Goal: Task Accomplishment & Management: Use online tool/utility

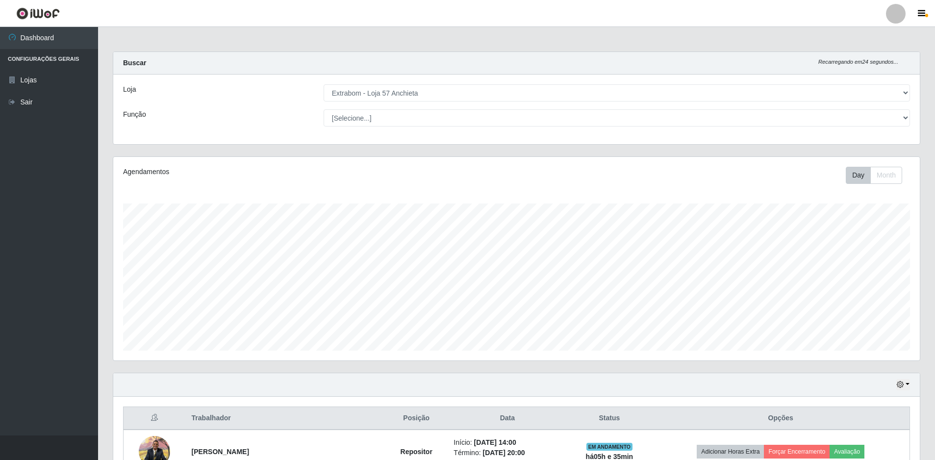
select select "470"
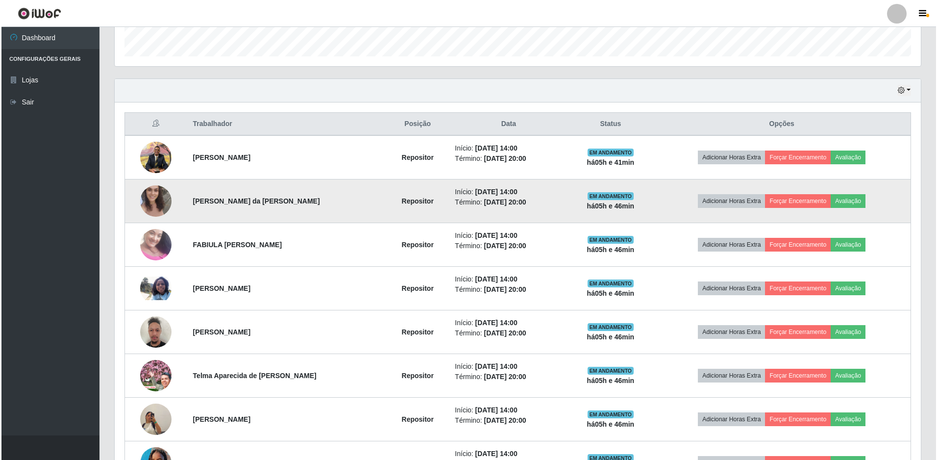
scroll to position [366, 0]
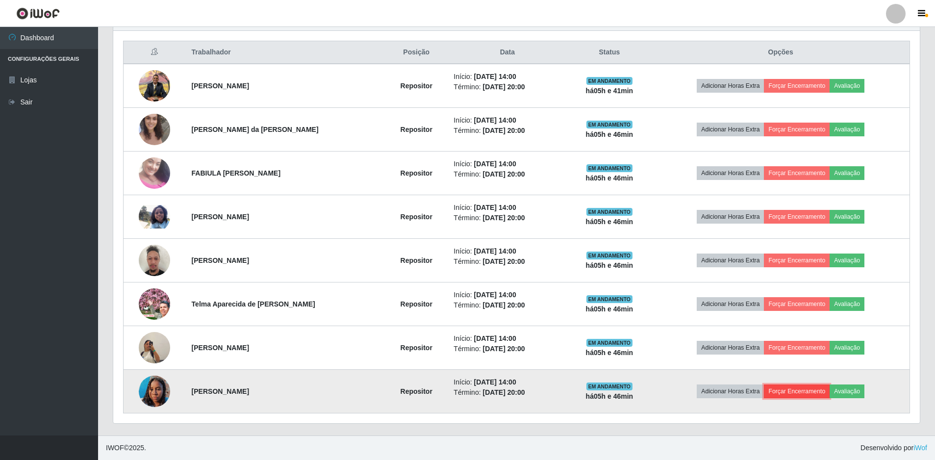
click at [804, 391] on button "Forçar Encerramento" at bounding box center [797, 391] width 66 height 14
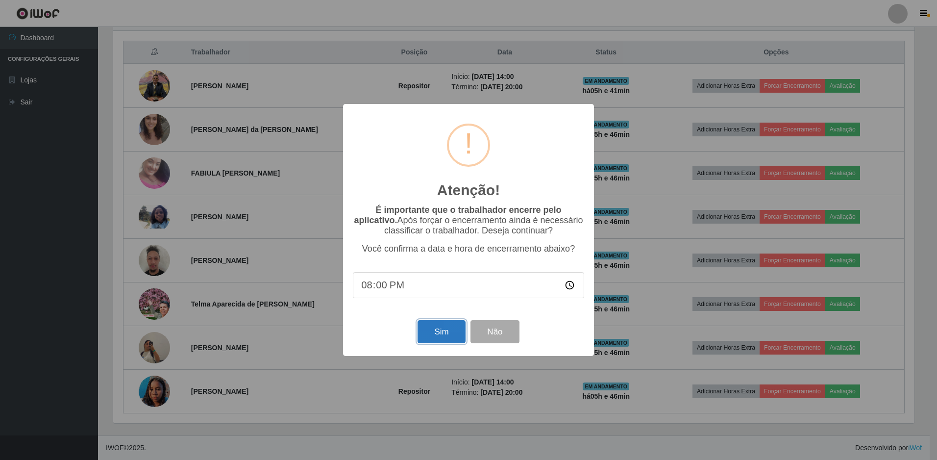
click at [448, 332] on button "Sim" at bounding box center [442, 331] width 48 height 23
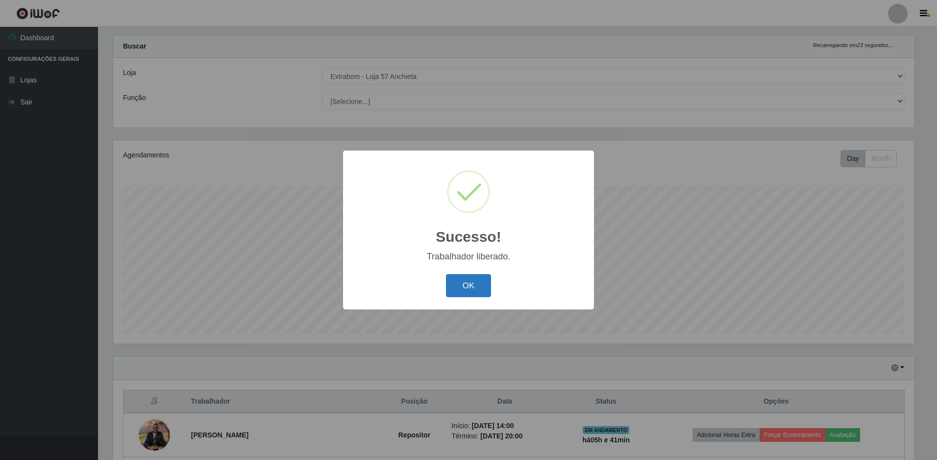
click at [471, 276] on button "OK" at bounding box center [469, 285] width 46 height 23
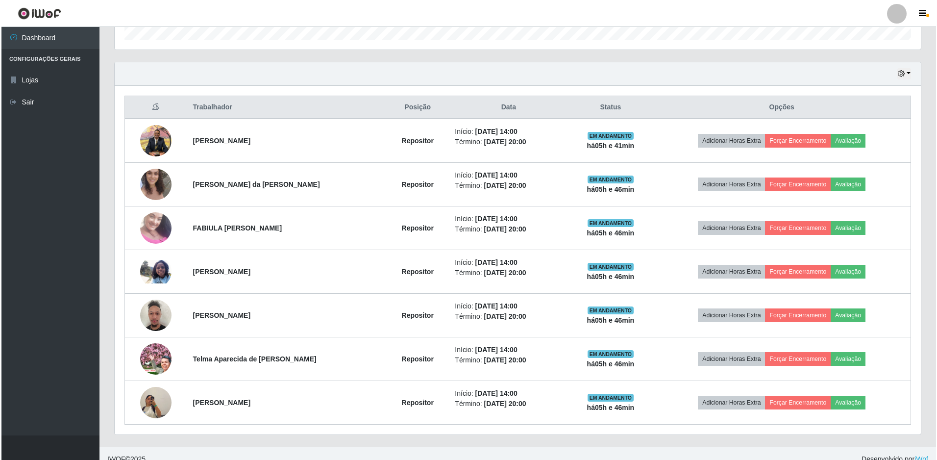
scroll to position [322, 0]
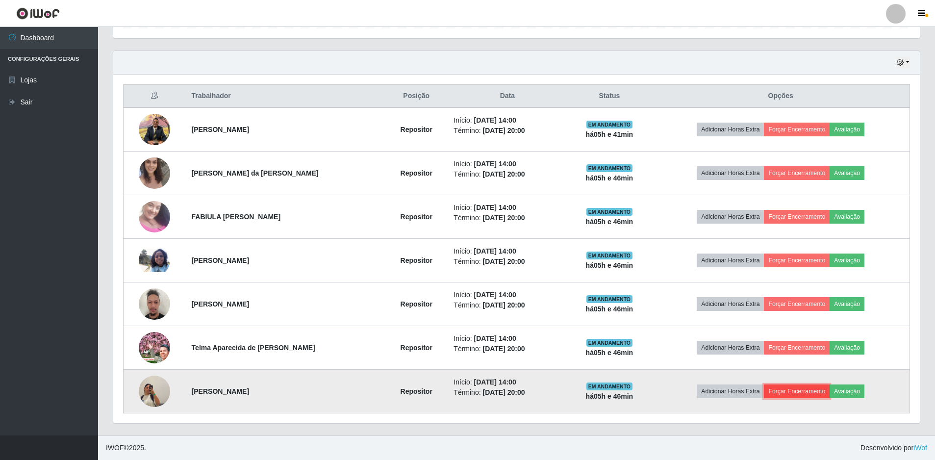
click at [819, 391] on button "Forçar Encerramento" at bounding box center [797, 391] width 66 height 14
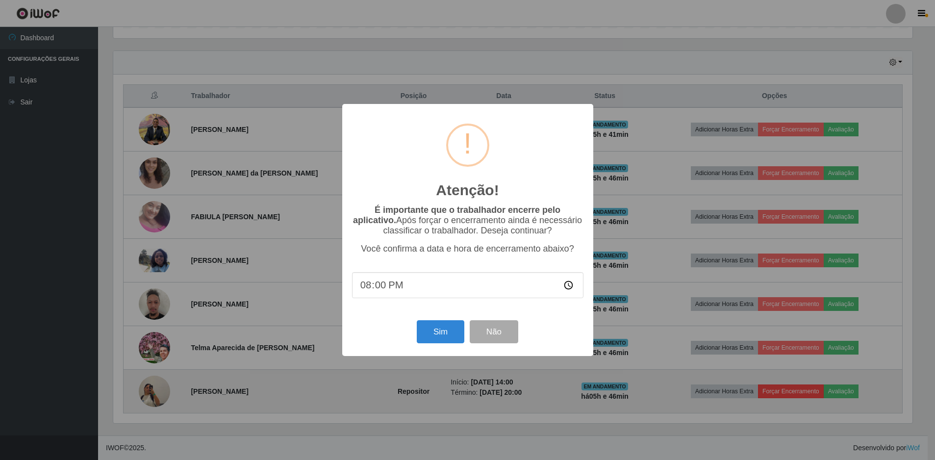
scroll to position [203, 801]
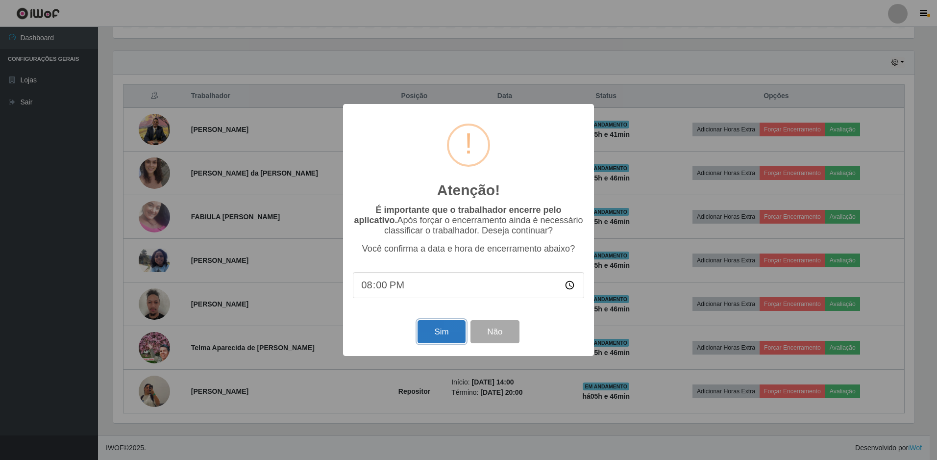
click at [452, 328] on button "Sim" at bounding box center [442, 331] width 48 height 23
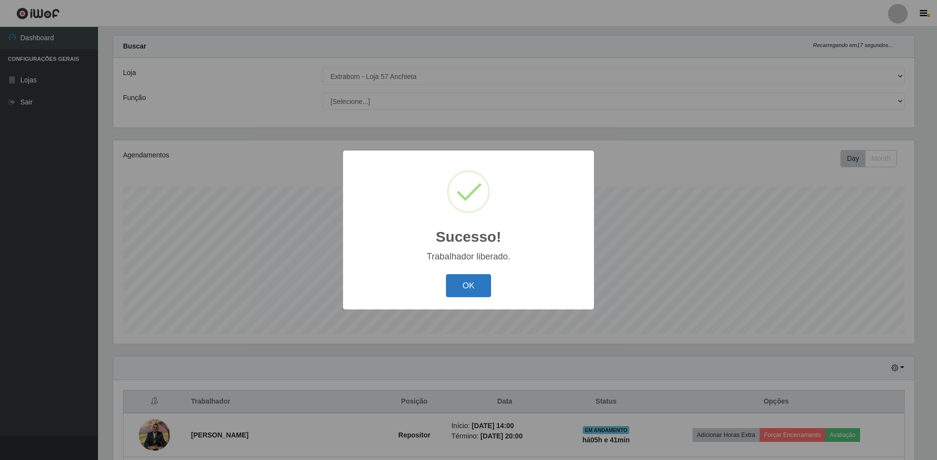
click at [463, 282] on button "OK" at bounding box center [469, 285] width 46 height 23
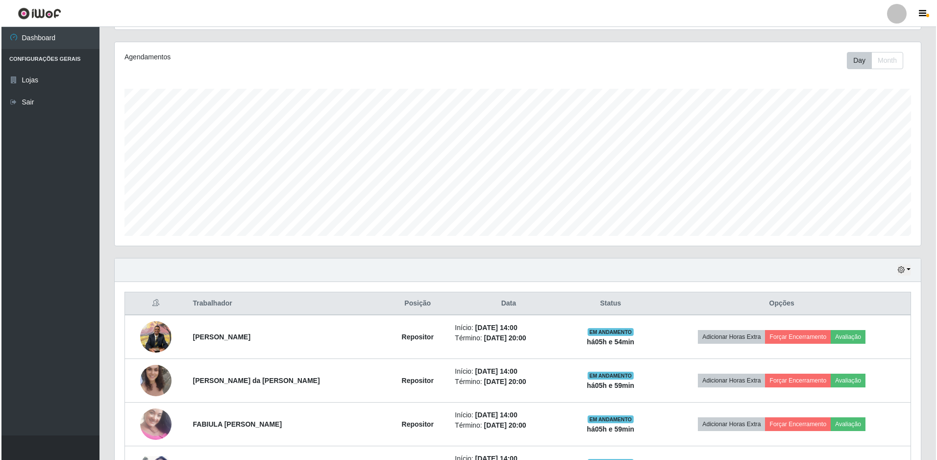
scroll to position [262, 0]
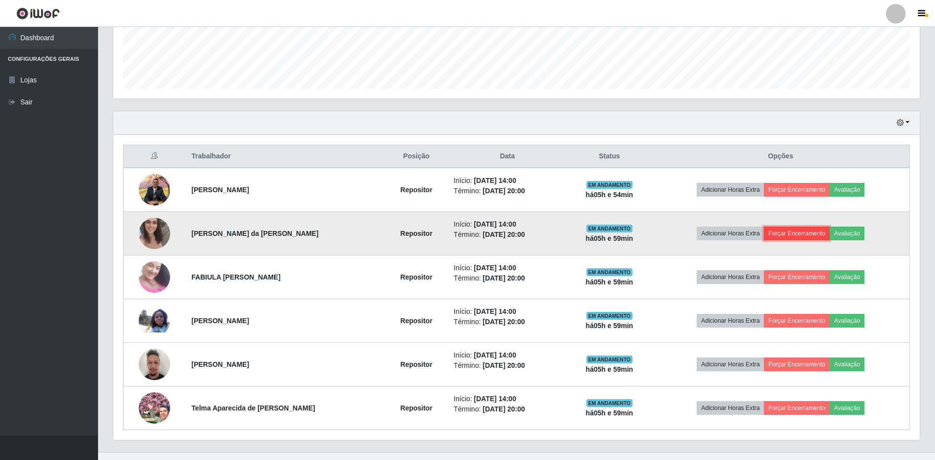
click at [818, 234] on button "Forçar Encerramento" at bounding box center [797, 233] width 66 height 14
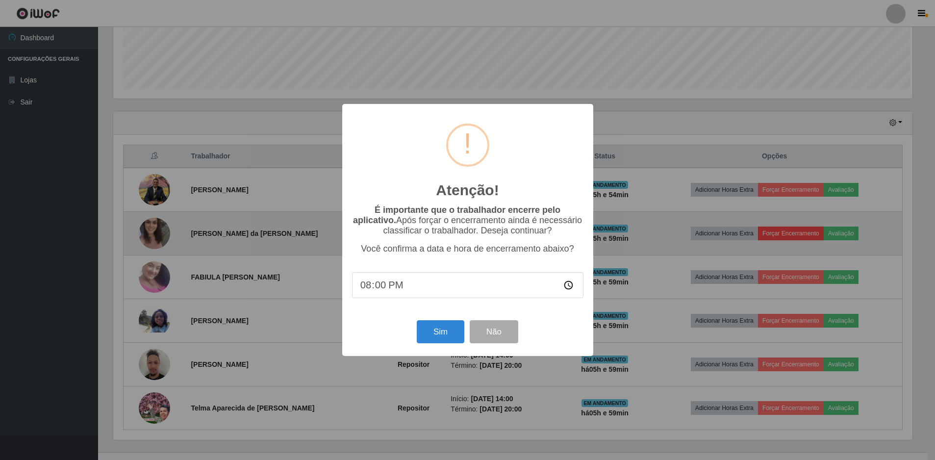
scroll to position [203, 801]
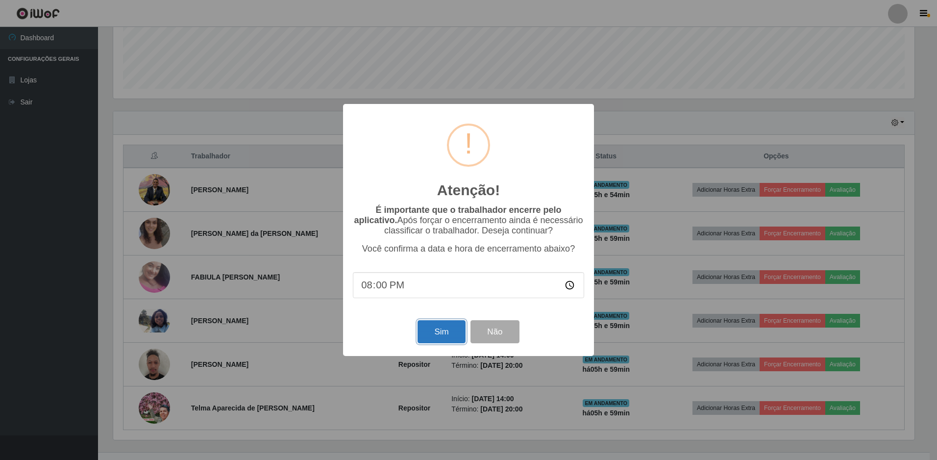
click at [436, 333] on button "Sim" at bounding box center [442, 331] width 48 height 23
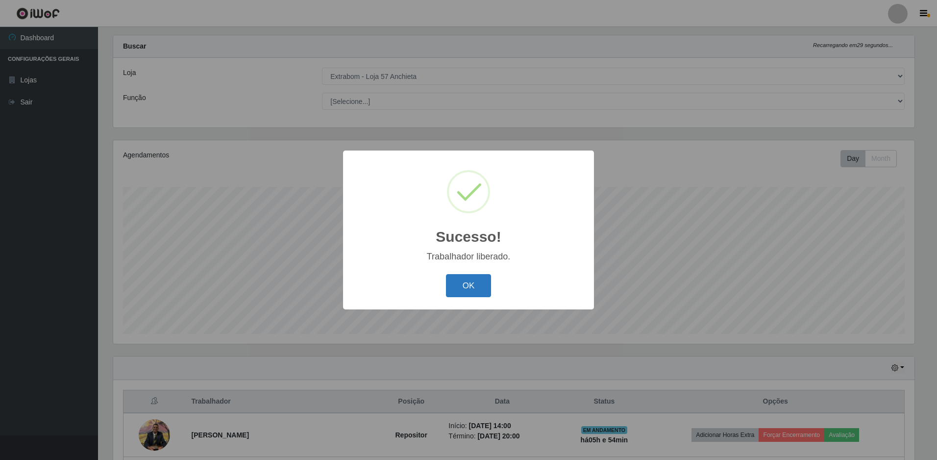
click at [471, 283] on button "OK" at bounding box center [469, 285] width 46 height 23
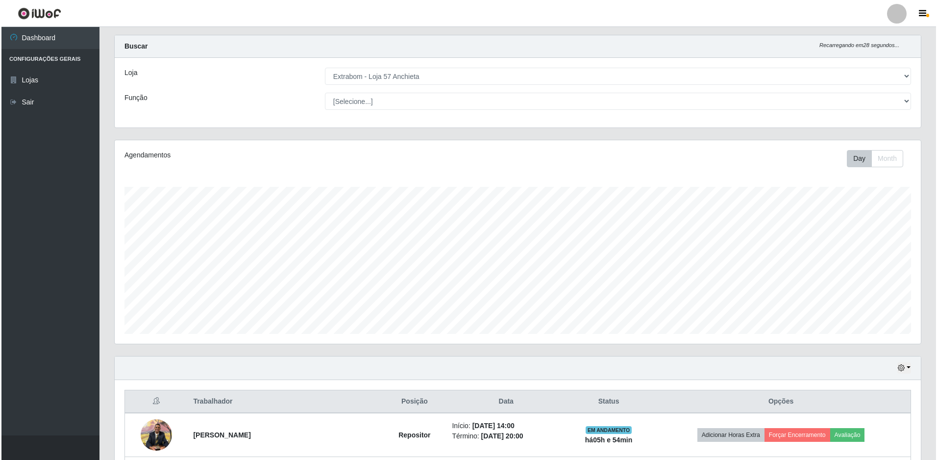
scroll to position [213, 0]
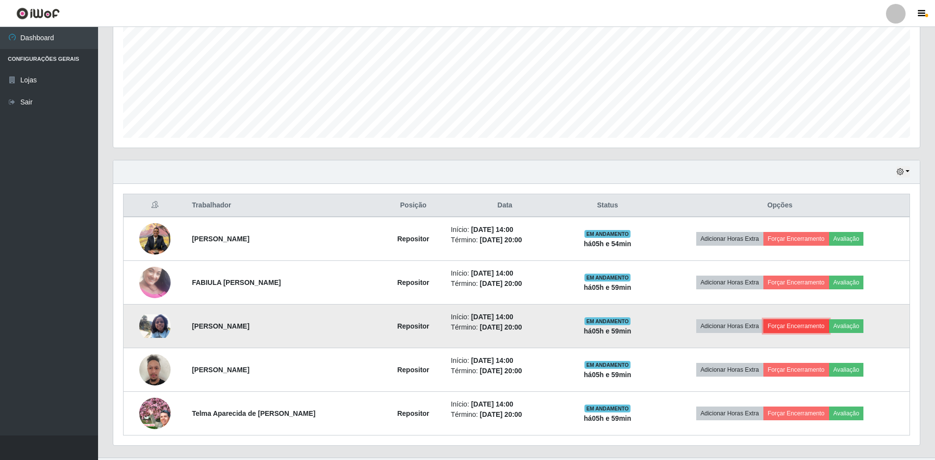
click at [804, 323] on button "Forçar Encerramento" at bounding box center [796, 326] width 66 height 14
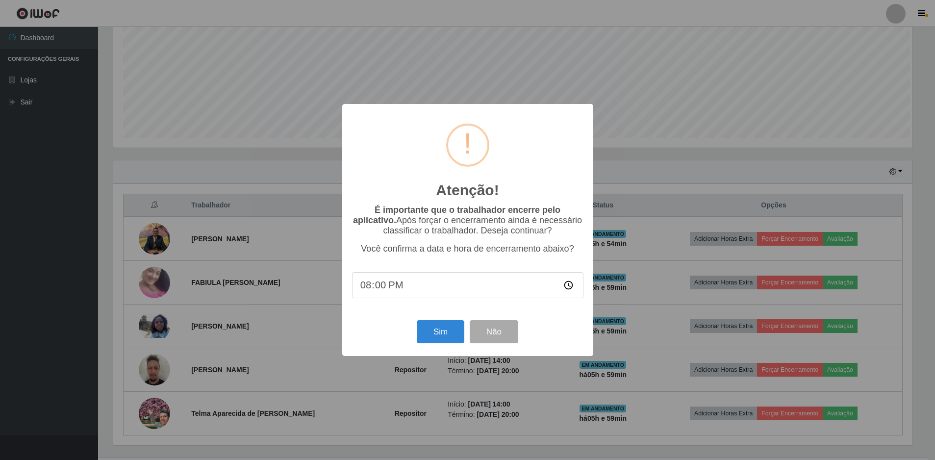
scroll to position [203, 801]
click at [431, 332] on button "Sim" at bounding box center [442, 331] width 48 height 23
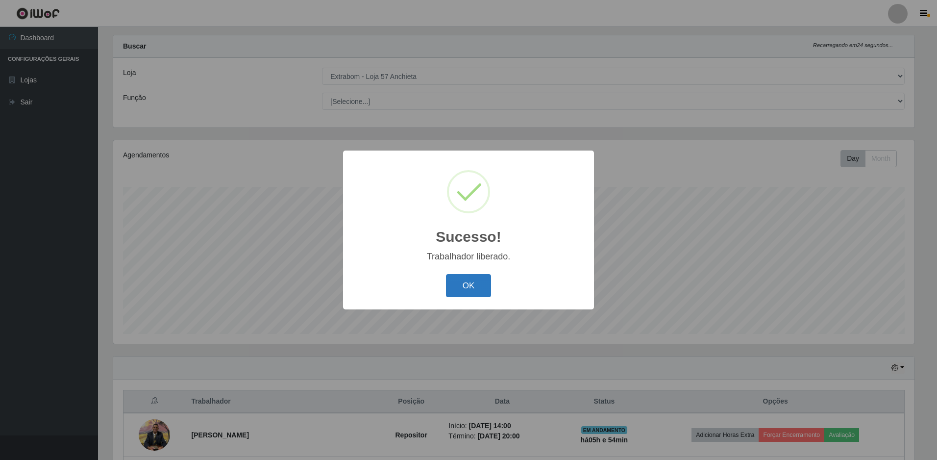
click at [472, 282] on button "OK" at bounding box center [469, 285] width 46 height 23
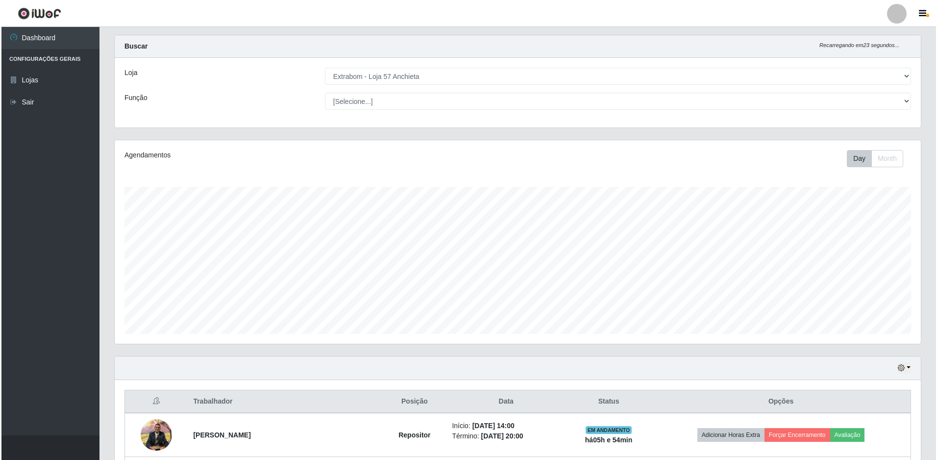
scroll to position [203, 806]
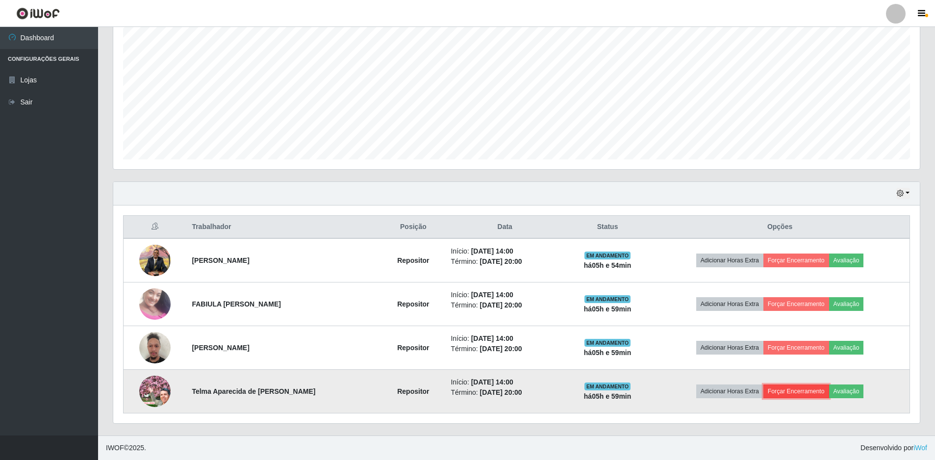
click at [802, 388] on button "Forçar Encerramento" at bounding box center [796, 391] width 66 height 14
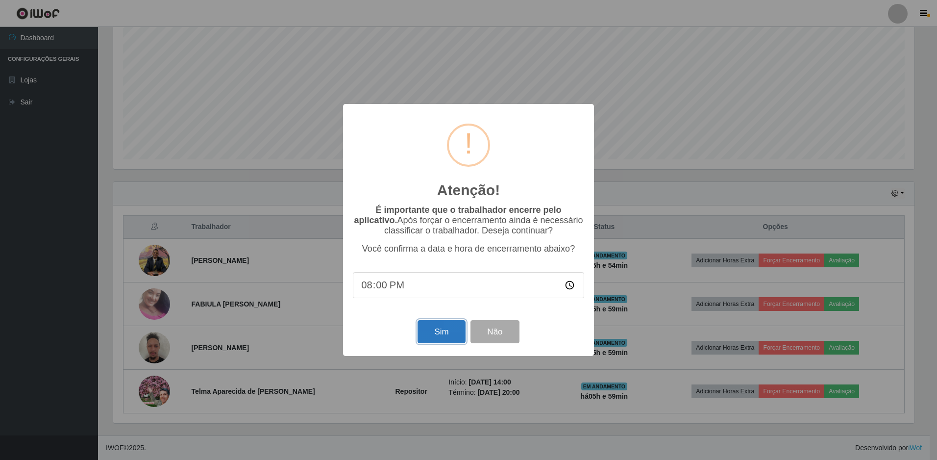
click at [450, 343] on button "Sim" at bounding box center [442, 331] width 48 height 23
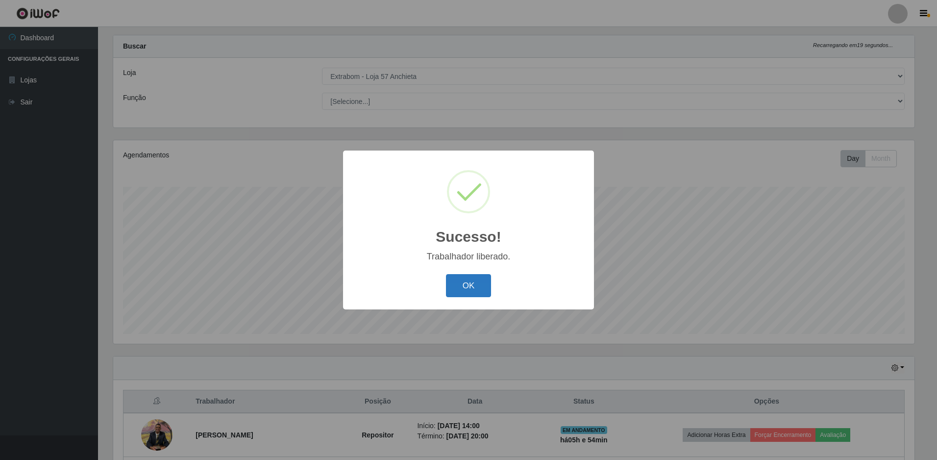
click at [465, 279] on button "OK" at bounding box center [469, 285] width 46 height 23
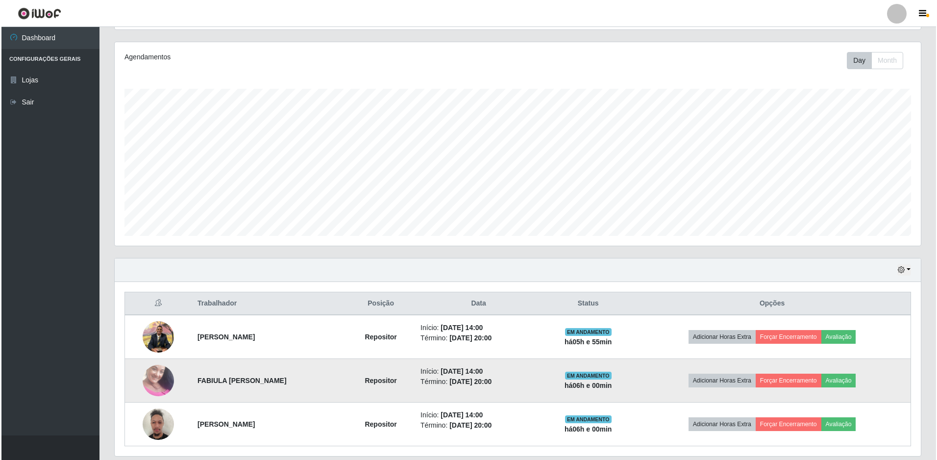
scroll to position [148, 0]
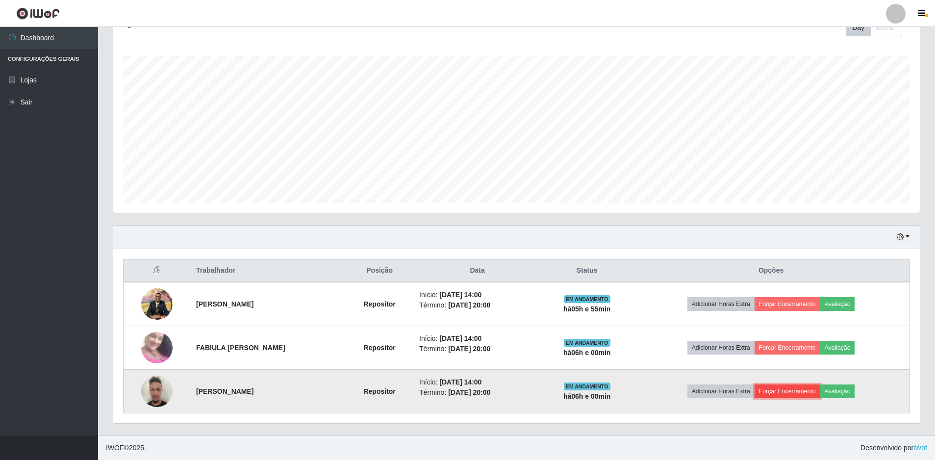
click at [790, 391] on button "Forçar Encerramento" at bounding box center [787, 391] width 66 height 14
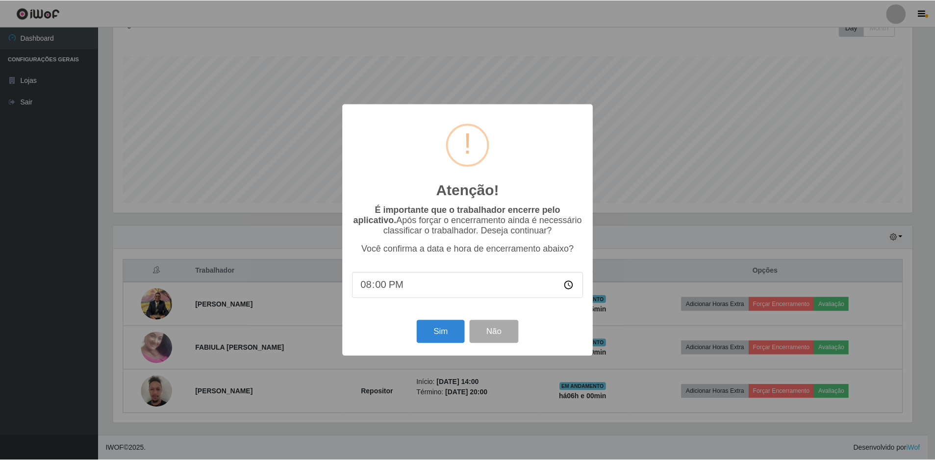
scroll to position [203, 801]
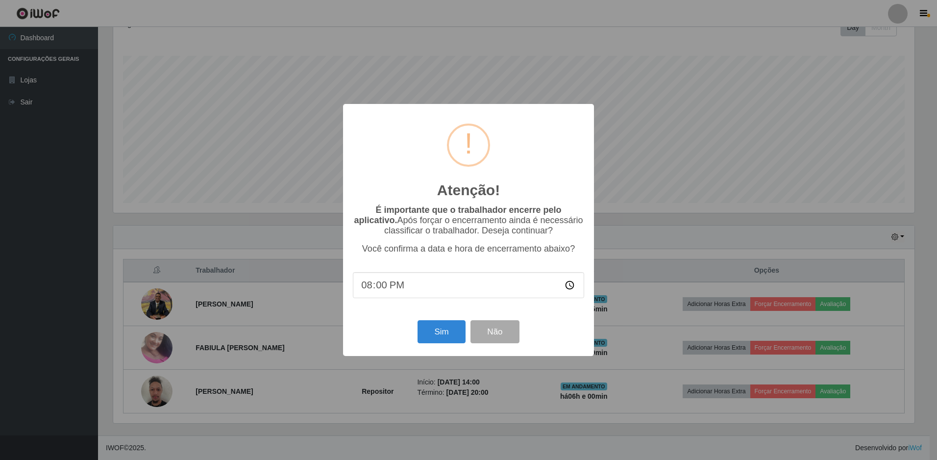
click at [413, 329] on div "Sim Não" at bounding box center [468, 332] width 231 height 28
click at [430, 329] on button "Sim" at bounding box center [442, 331] width 48 height 23
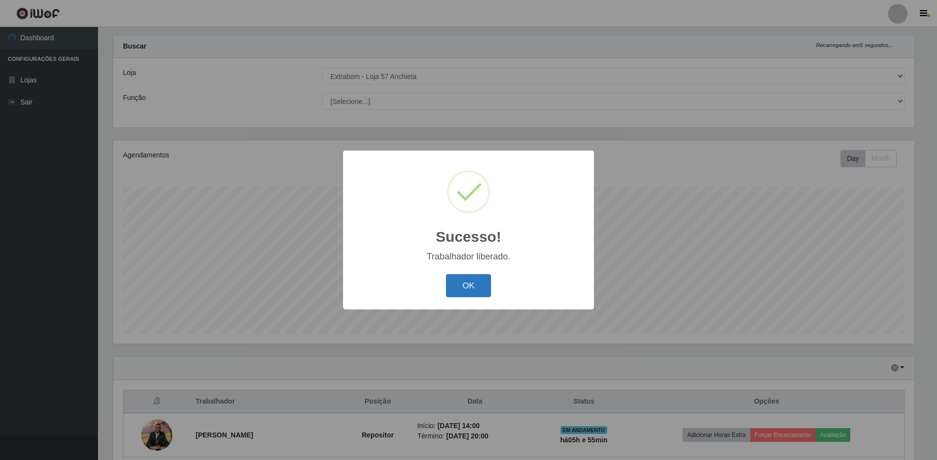
click at [453, 292] on button "OK" at bounding box center [469, 285] width 46 height 23
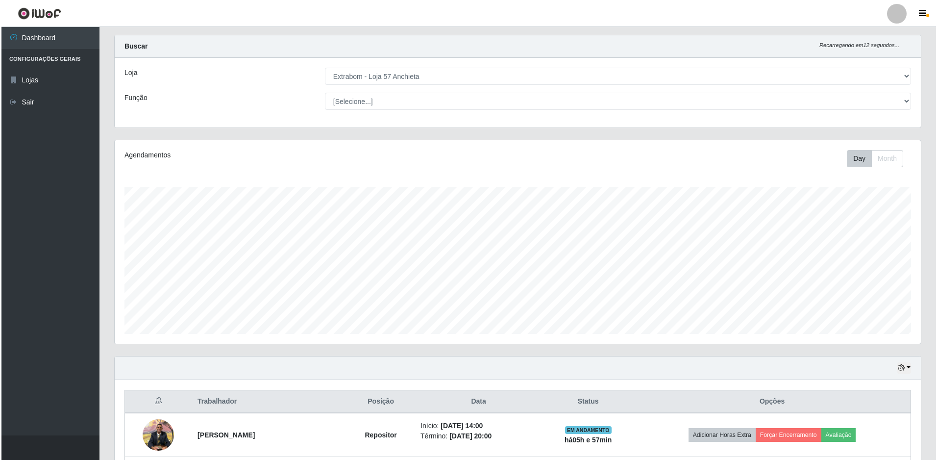
scroll to position [104, 0]
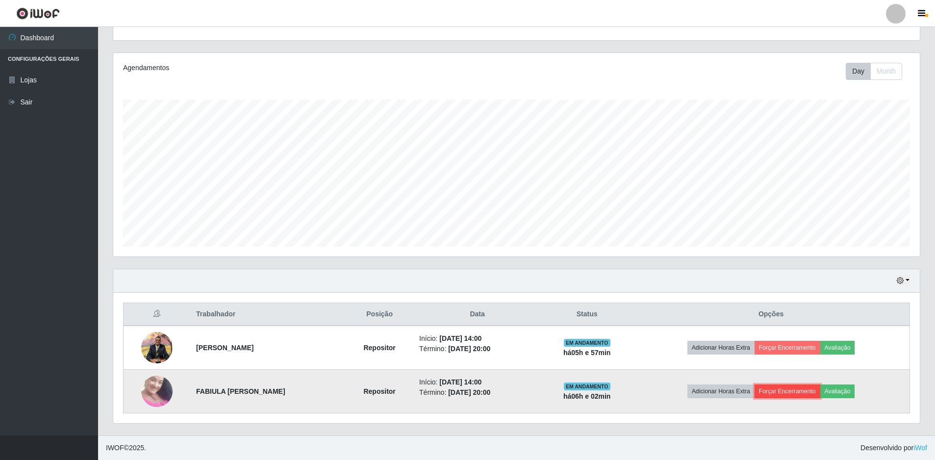
click at [787, 384] on button "Forçar Encerramento" at bounding box center [787, 391] width 66 height 14
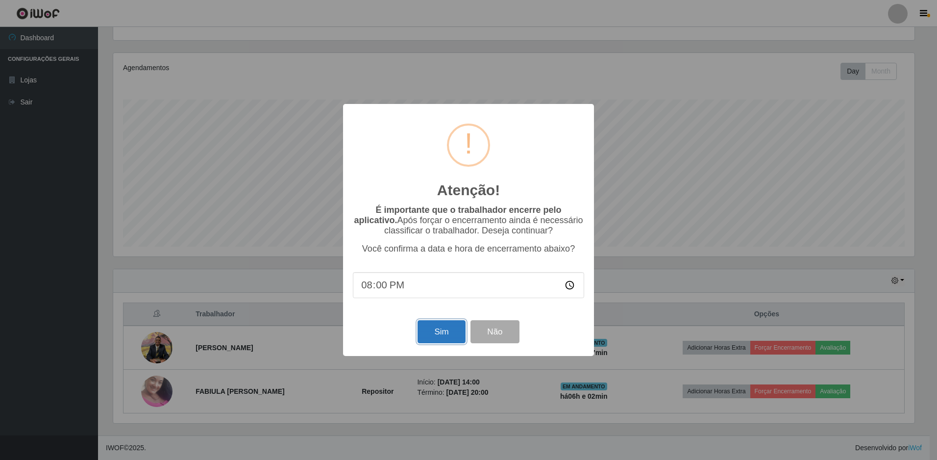
click at [432, 331] on button "Sim" at bounding box center [442, 331] width 48 height 23
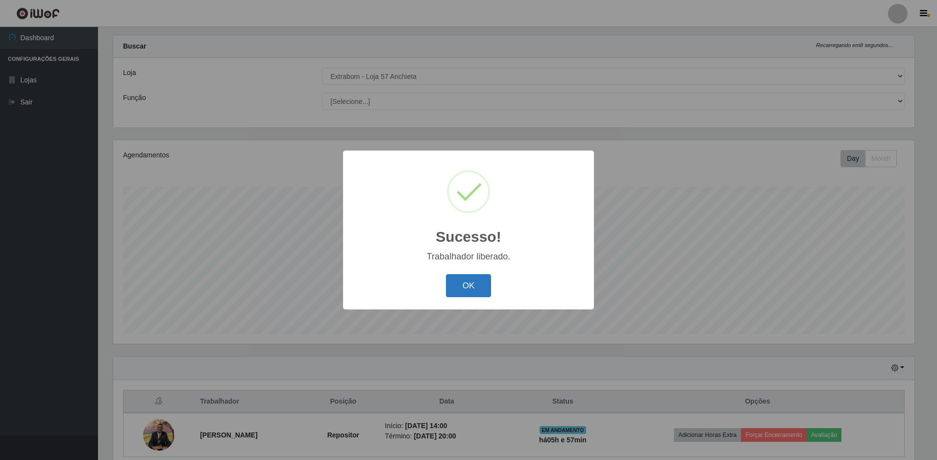
click at [468, 289] on button "OK" at bounding box center [469, 285] width 46 height 23
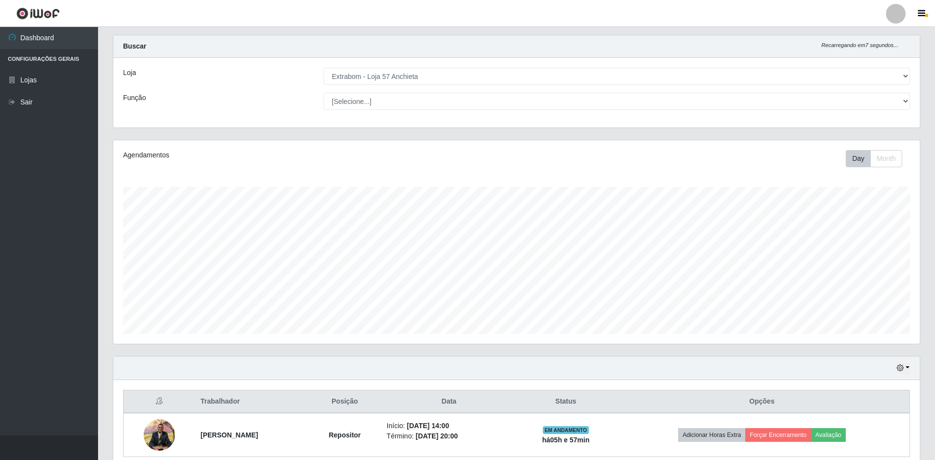
scroll to position [60, 0]
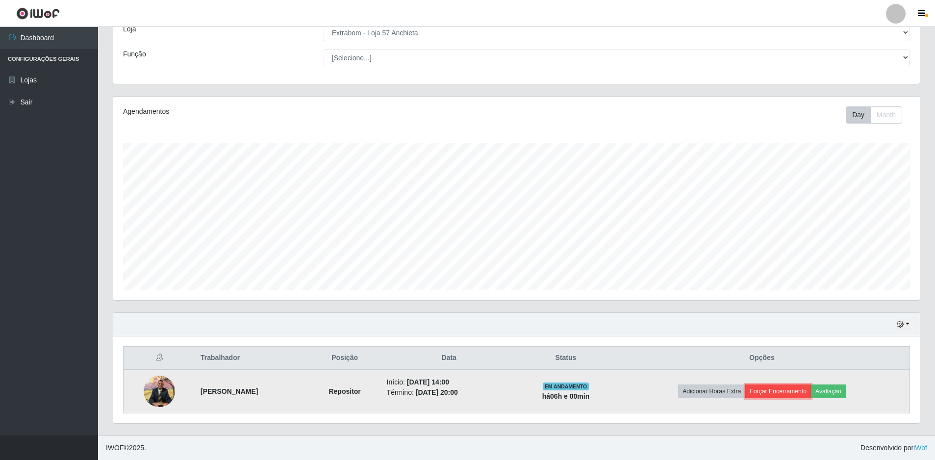
click at [791, 397] on button "Forçar Encerramento" at bounding box center [778, 391] width 66 height 14
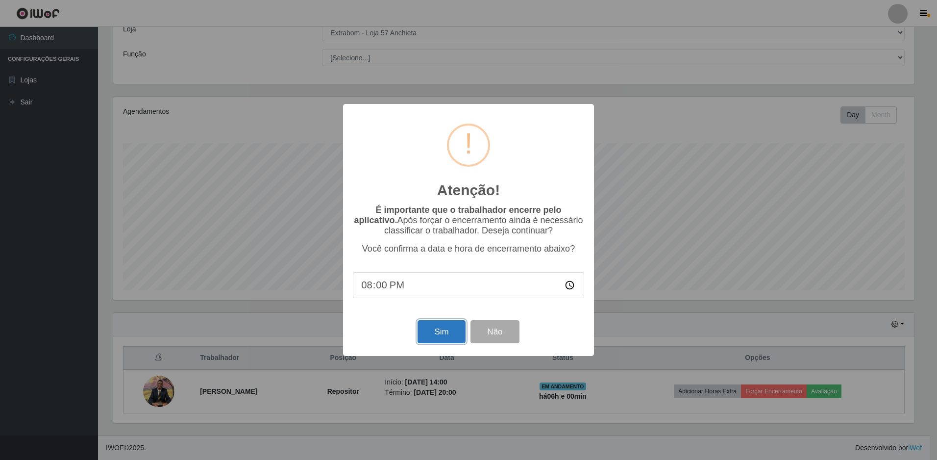
click at [448, 332] on button "Sim" at bounding box center [442, 331] width 48 height 23
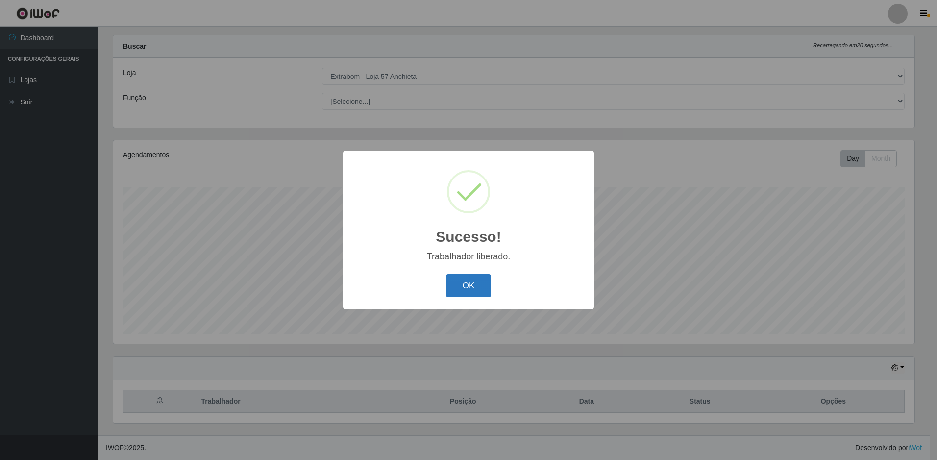
click at [456, 282] on button "OK" at bounding box center [469, 285] width 46 height 23
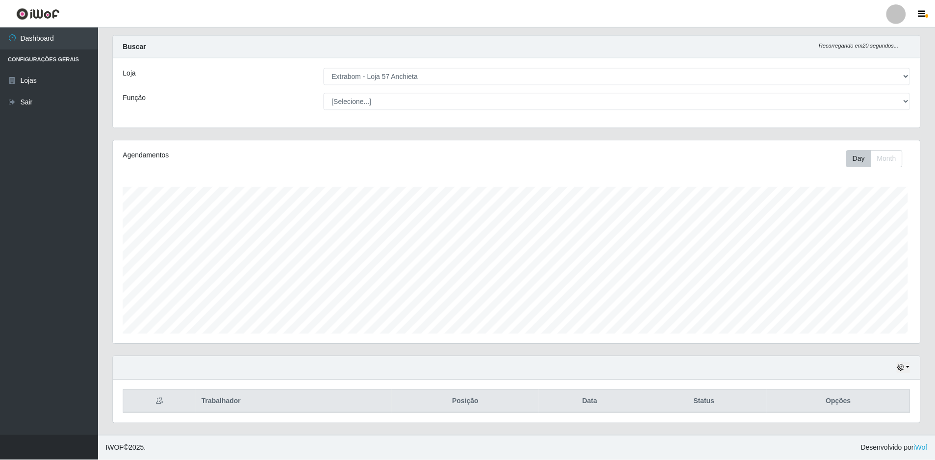
scroll to position [203, 806]
